Goal: Task Accomplishment & Management: Manage account settings

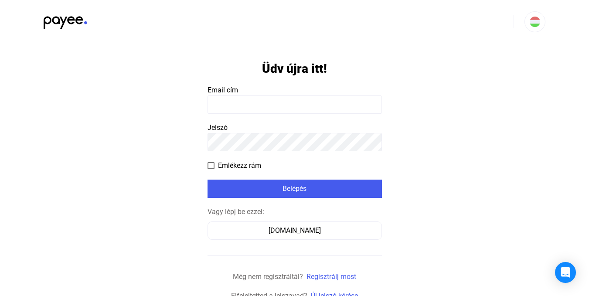
click at [251, 105] on input at bounding box center [294, 104] width 174 height 18
